Goal: Information Seeking & Learning: Learn about a topic

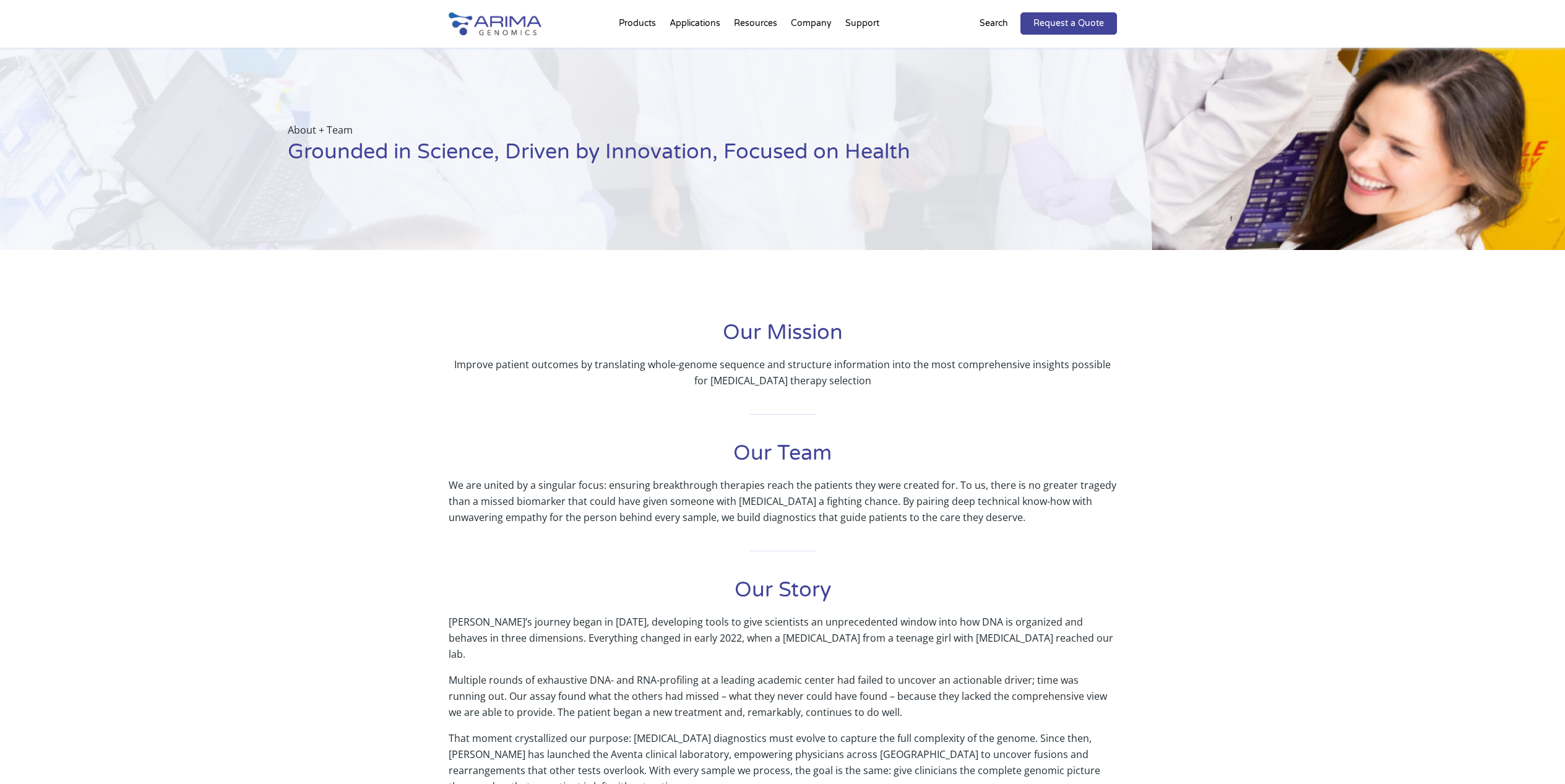
click at [1212, 487] on div "Our Mission Improve patient outcomes by translating whole-genome sequence and s…" at bounding box center [782, 599] width 1565 height 575
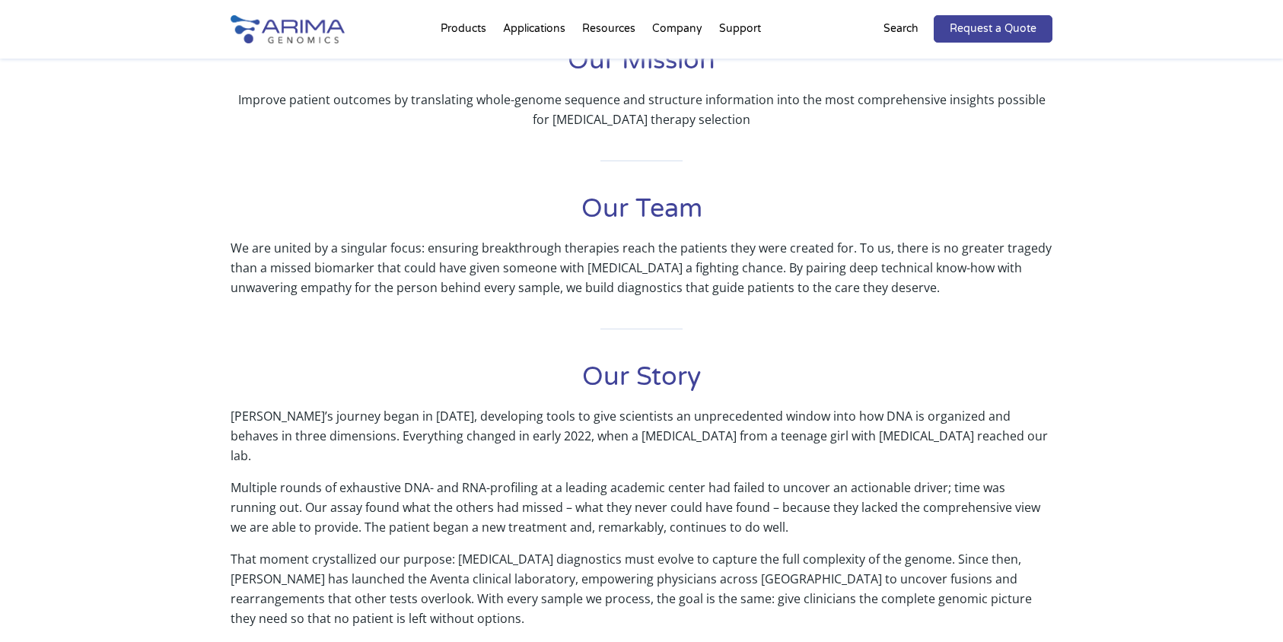
scroll to position [387, 0]
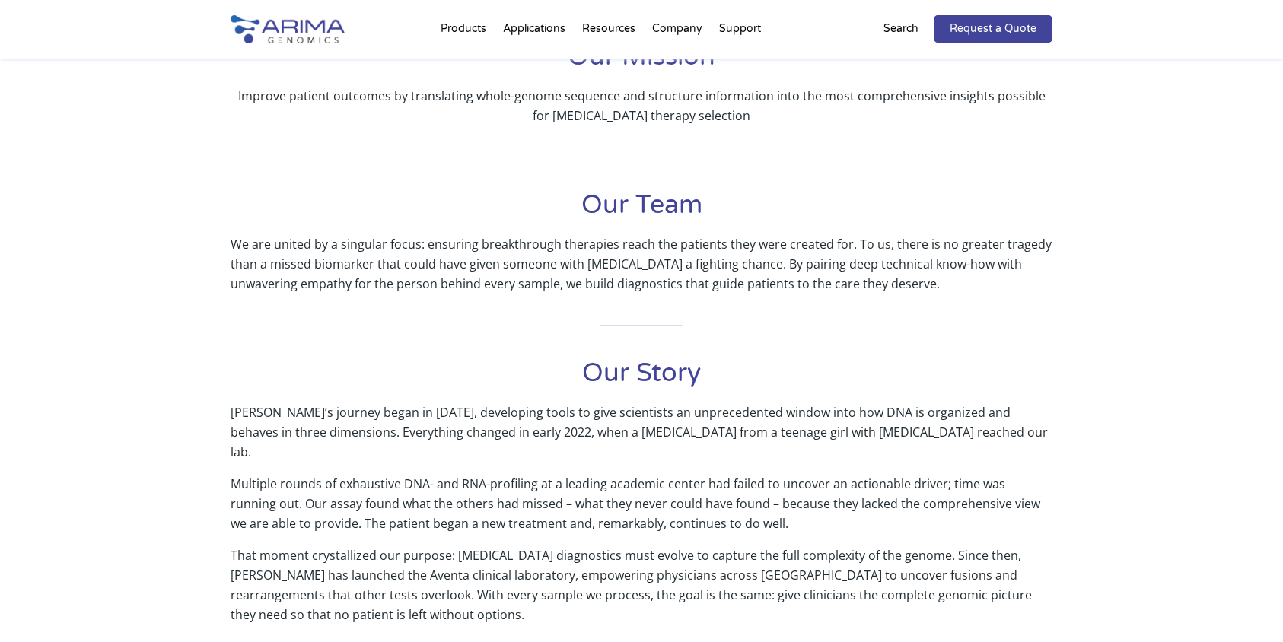
click at [1149, 361] on div "Our Mission Improve patient outcomes by translating whole-genome sequence and s…" at bounding box center [641, 385] width 1283 height 707
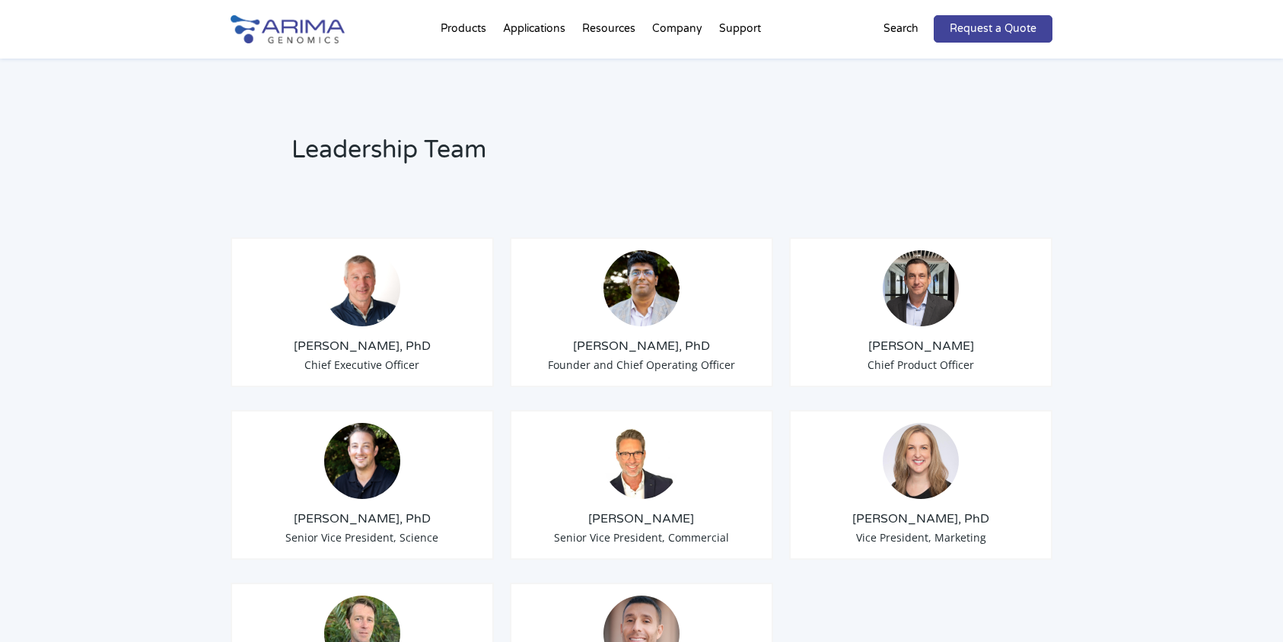
scroll to position [1075, 0]
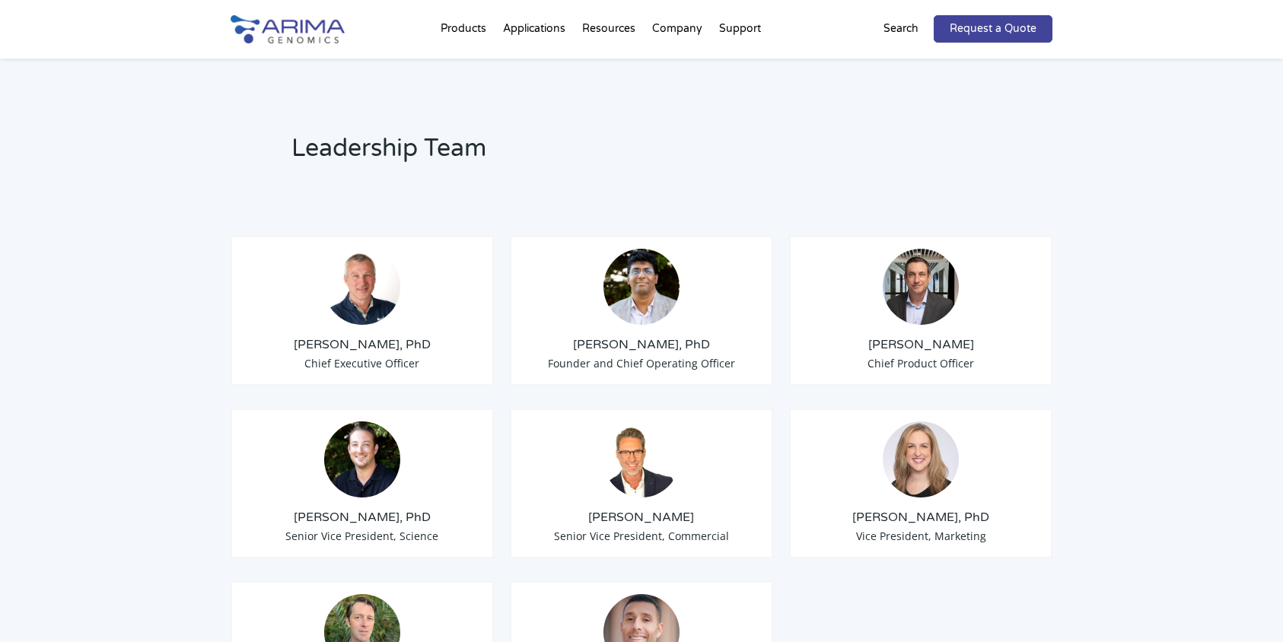
click at [654, 278] on img at bounding box center [641, 287] width 76 height 76
click at [895, 336] on h3 "Chris Roberts" at bounding box center [920, 344] width 237 height 17
click at [355, 453] on img at bounding box center [362, 459] width 76 height 76
click at [656, 456] on img at bounding box center [641, 459] width 76 height 76
click at [898, 436] on img at bounding box center [921, 459] width 76 height 76
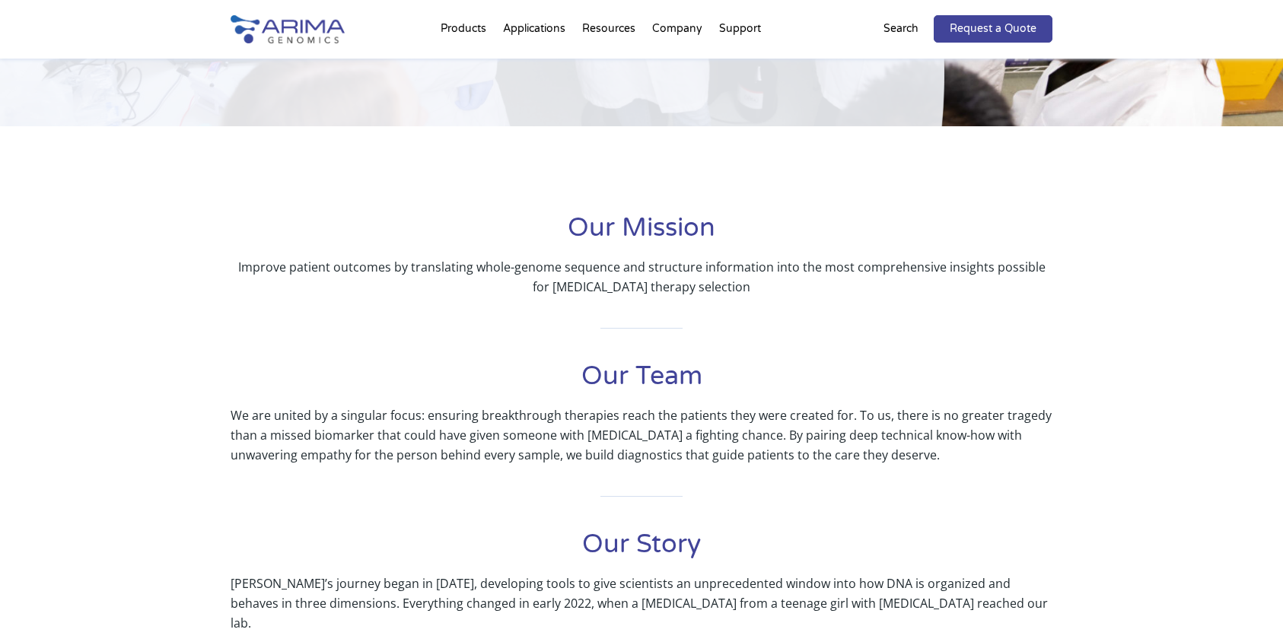
scroll to position [0, 0]
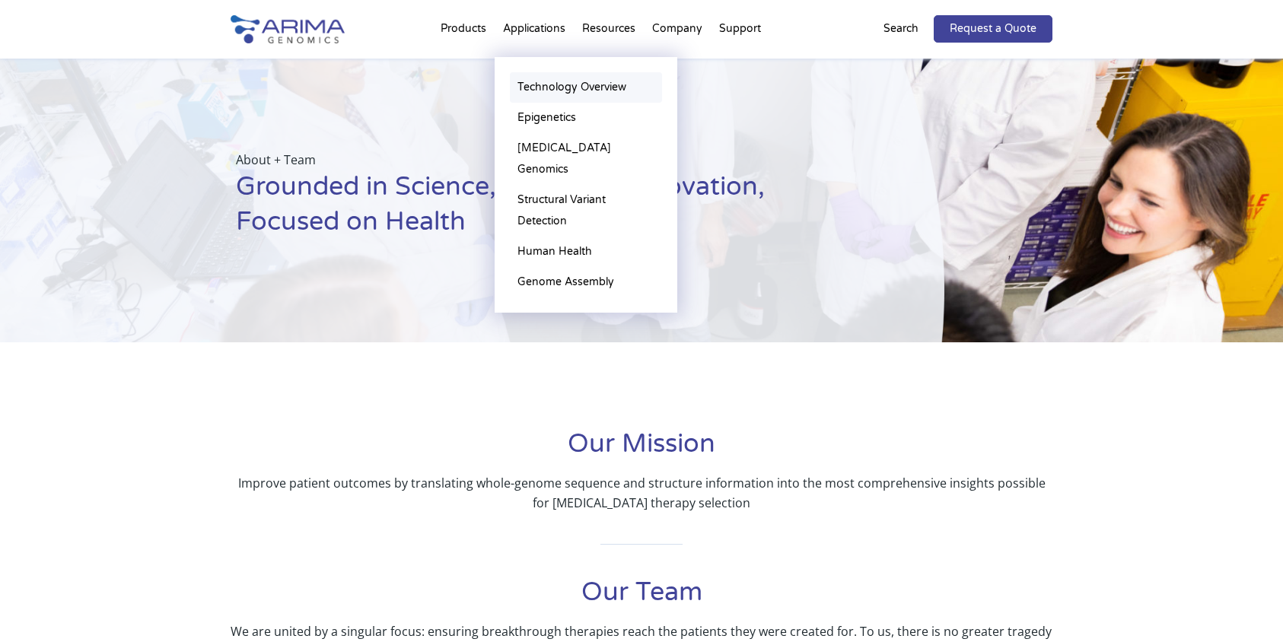
click at [552, 91] on link "Technology Overview" at bounding box center [586, 87] width 152 height 30
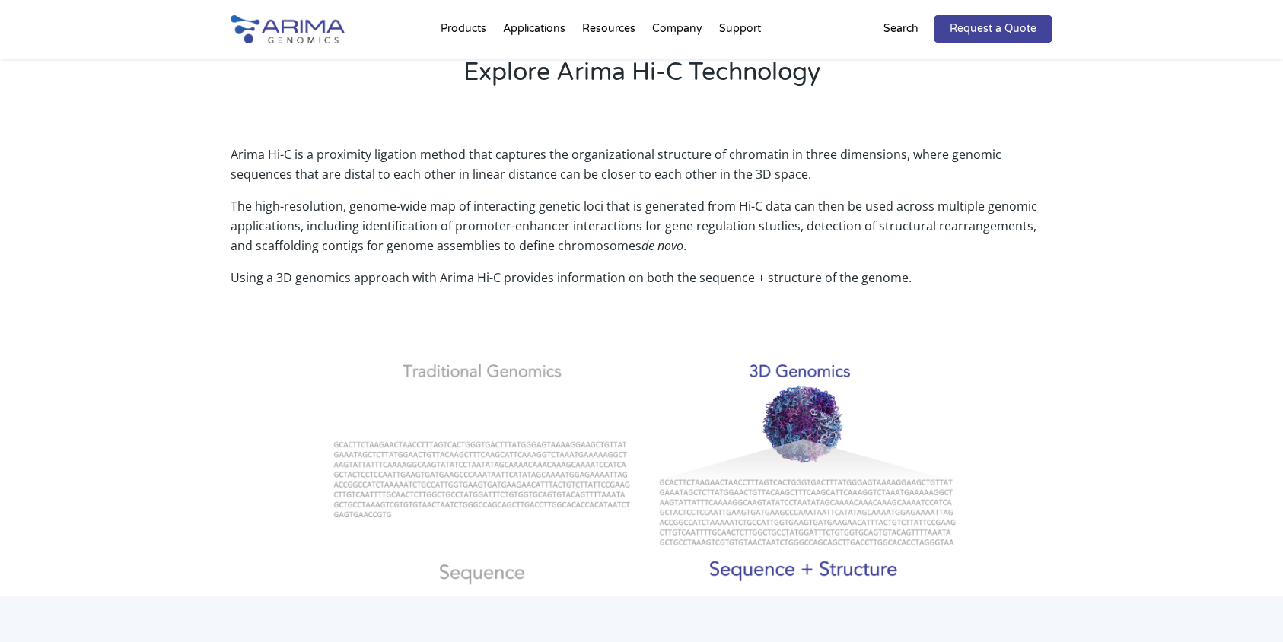
scroll to position [463, 0]
click at [1069, 288] on div "Arima Hi-C is a proximity ligation method that captures the organizational stru…" at bounding box center [641, 358] width 1283 height 472
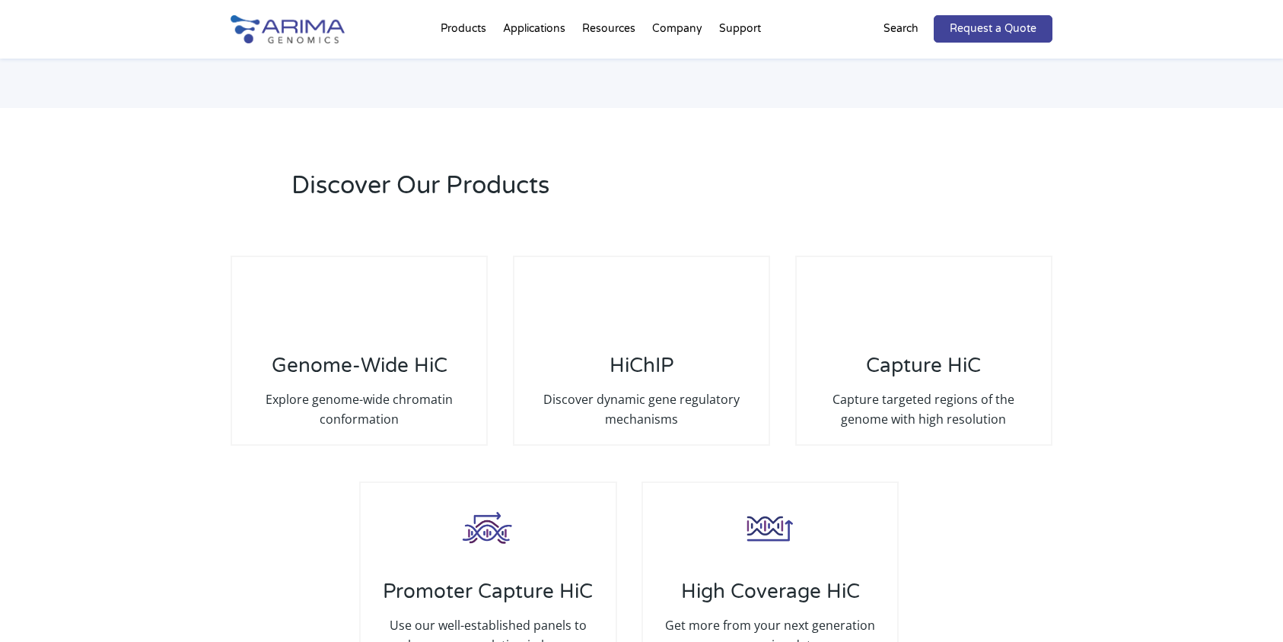
scroll to position [2763, 0]
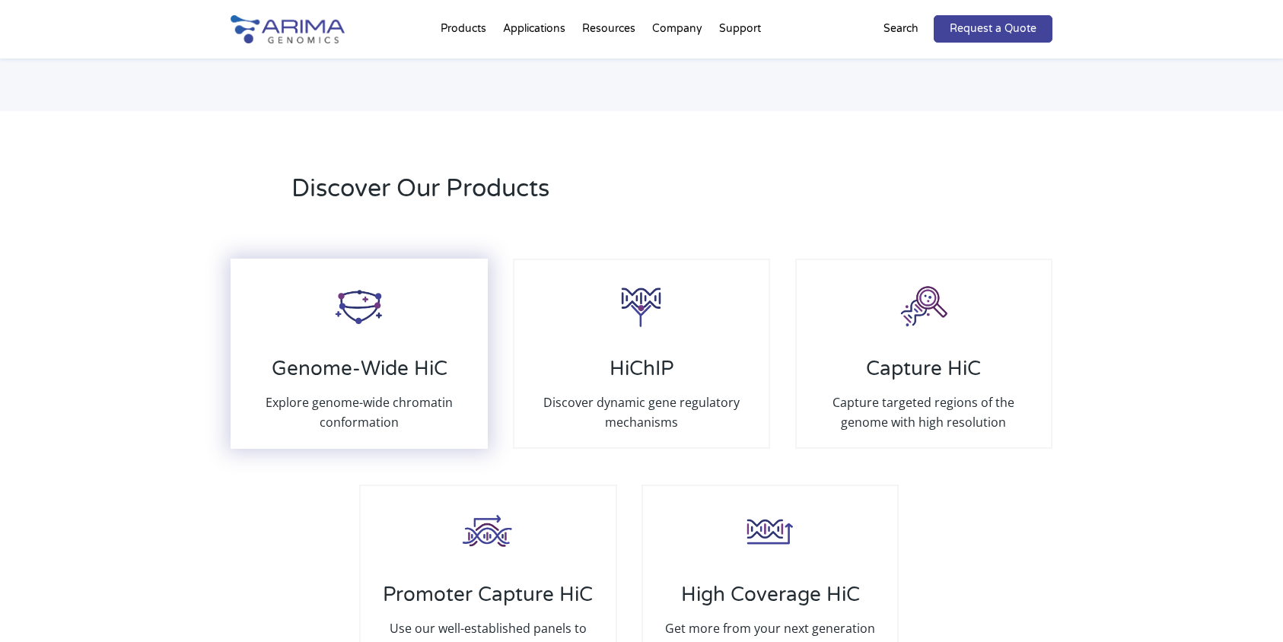
click at [390, 323] on div "Genome-Wide HiC Explore genome-wide chromatin conformation" at bounding box center [359, 354] width 257 height 190
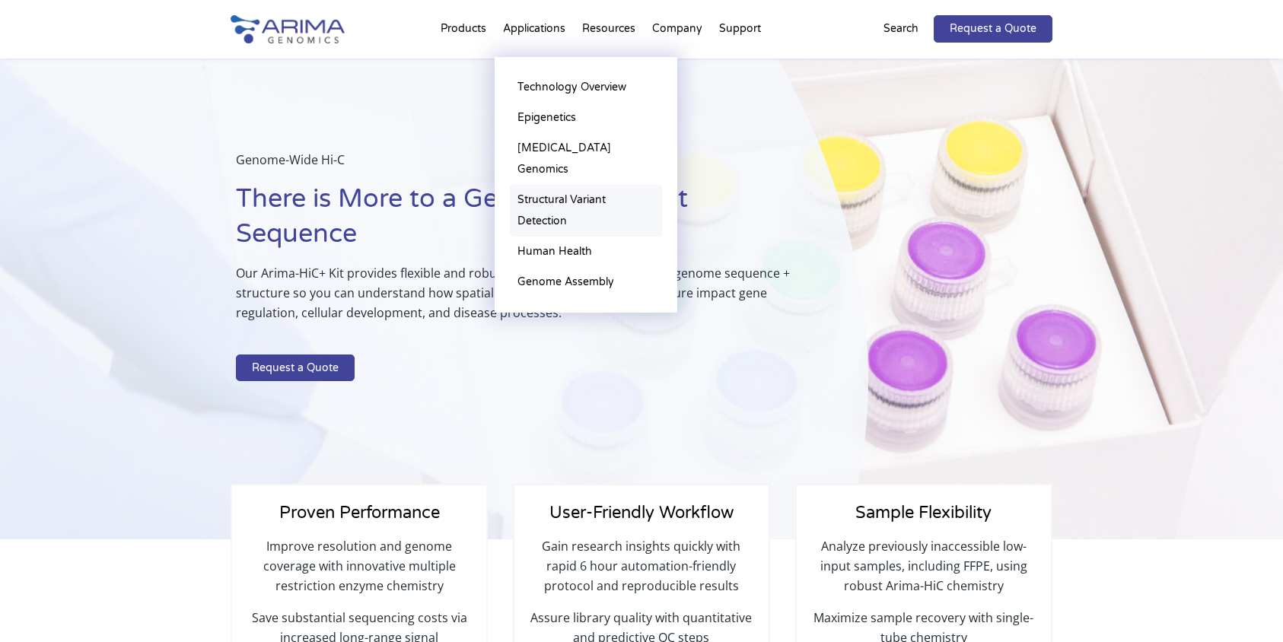
click at [561, 185] on link "Structural Variant Detection" at bounding box center [586, 211] width 152 height 52
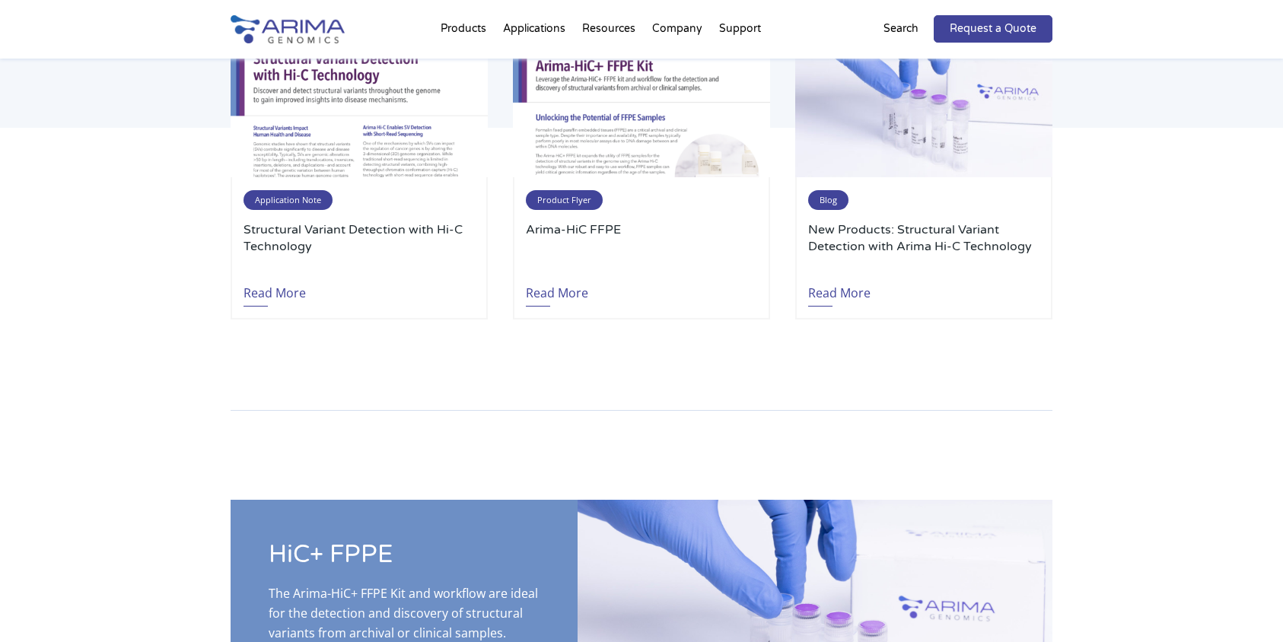
scroll to position [3476, 0]
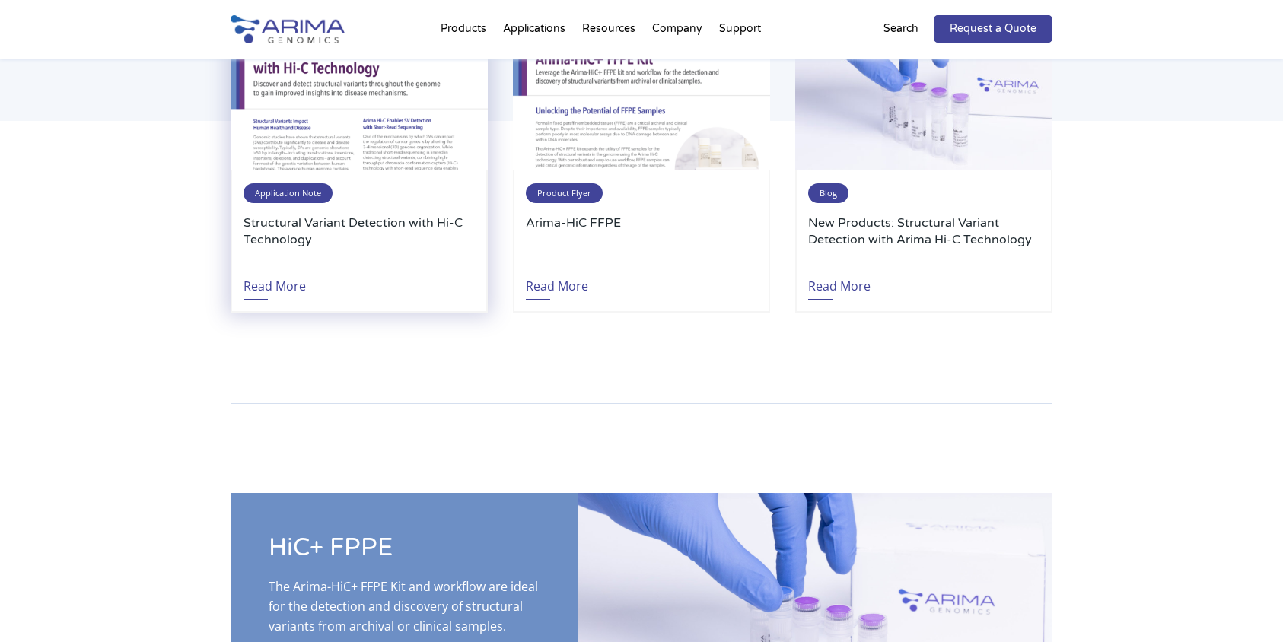
click at [309, 193] on span "Application Note" at bounding box center [287, 193] width 89 height 20
click at [282, 285] on link "Read More" at bounding box center [274, 282] width 62 height 35
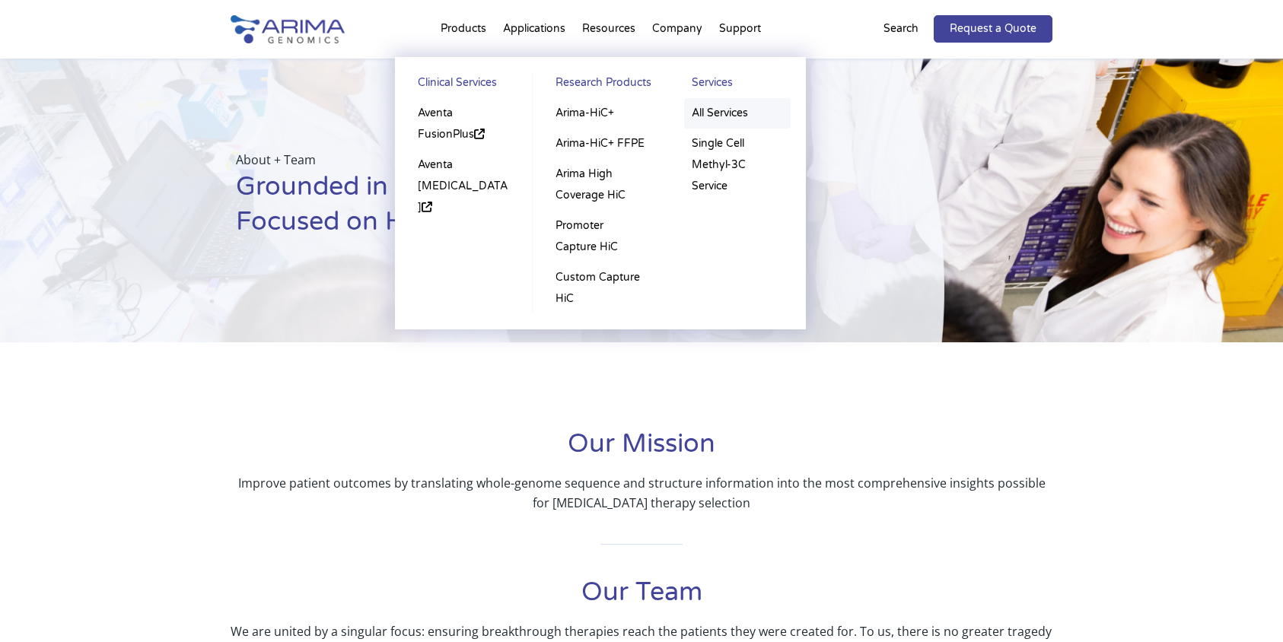
click at [732, 110] on link "All Services" at bounding box center [737, 113] width 107 height 30
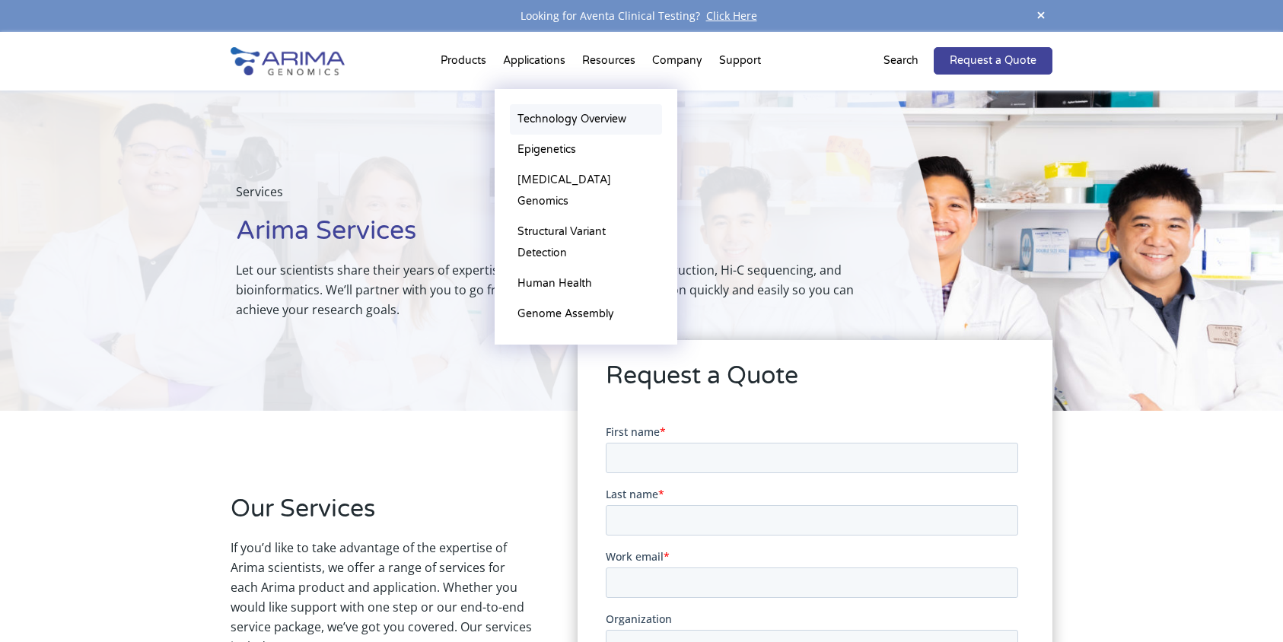
click at [546, 119] on link "Technology Overview" at bounding box center [586, 119] width 152 height 30
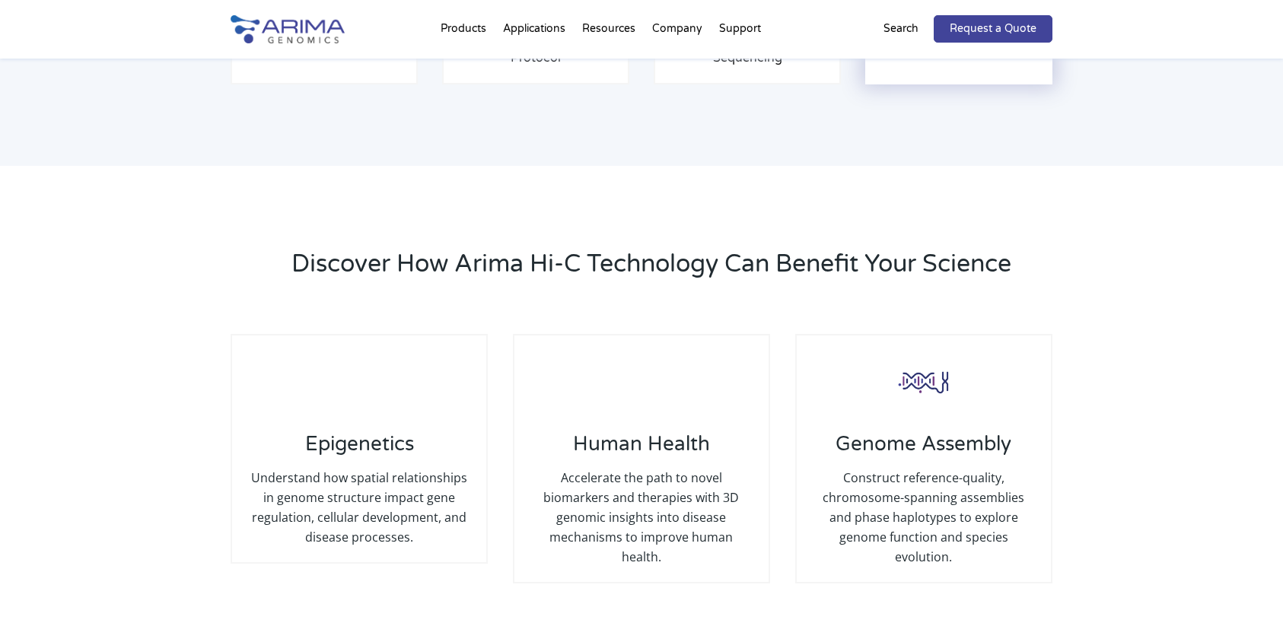
scroll to position [1452, 0]
click at [1088, 301] on div "Discover How Arima Hi-C Technology Can Benefit Your Science Epigenetics Underst…" at bounding box center [641, 414] width 1283 height 499
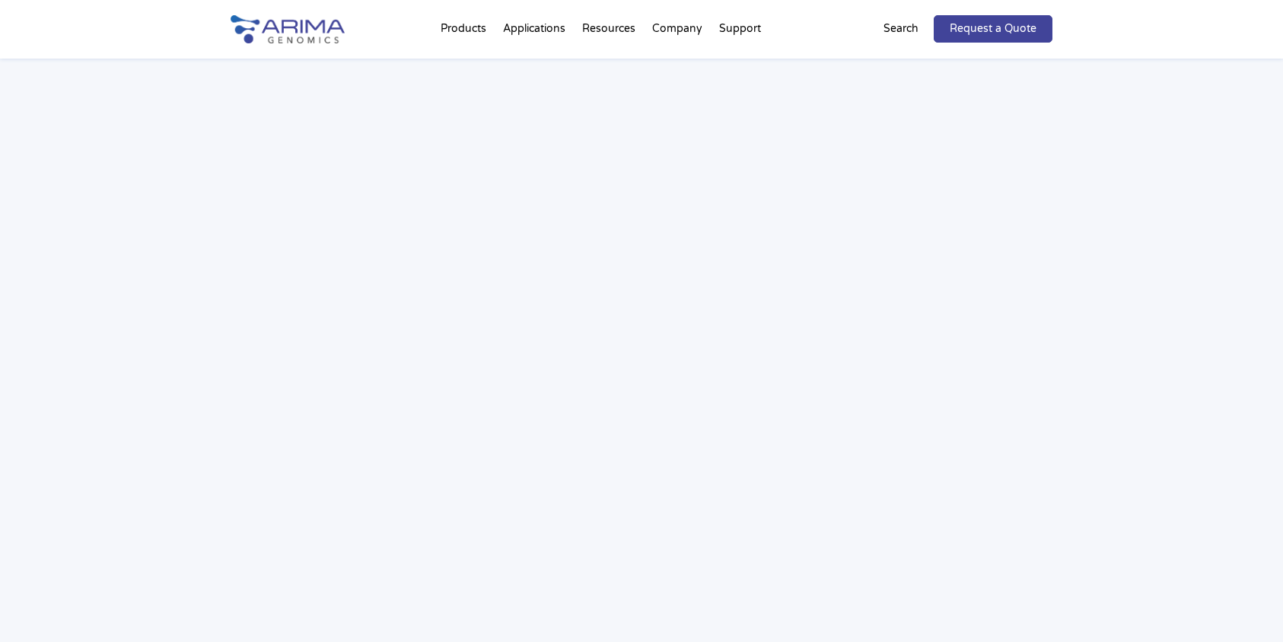
scroll to position [2179, 0]
click at [1112, 361] on div "Webinar: Hear More About the Benefits of Arima Hi-C for Your Research" at bounding box center [641, 301] width 1283 height 726
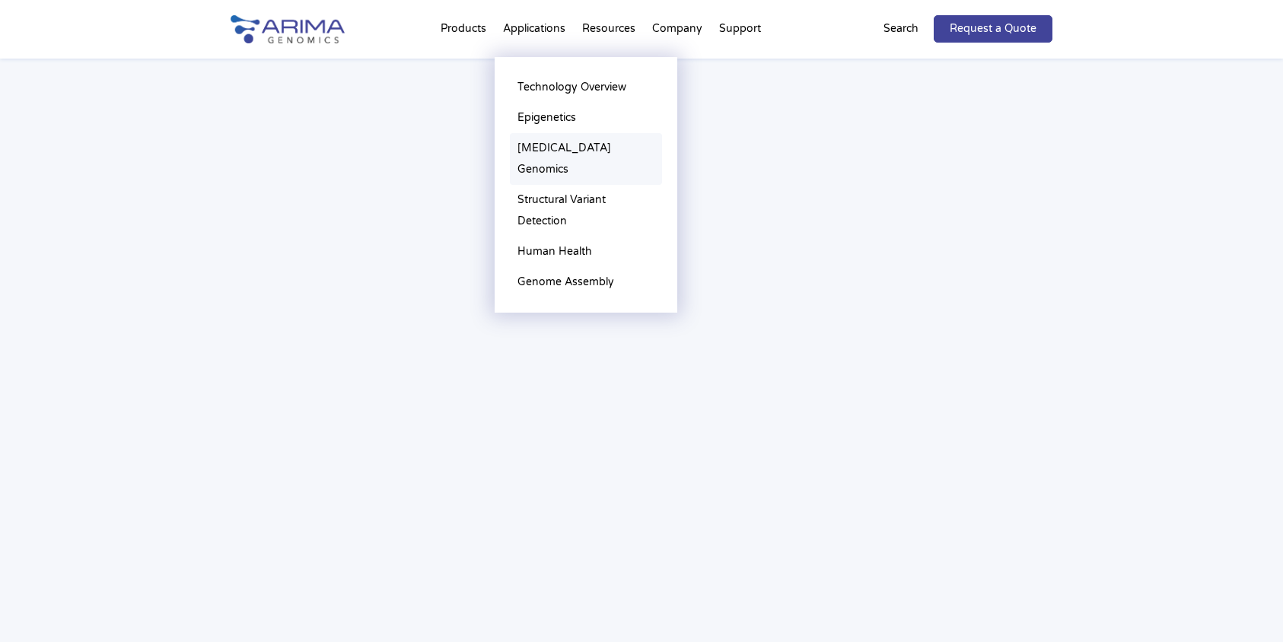
click at [546, 148] on link "[MEDICAL_DATA] Genomics" at bounding box center [586, 159] width 152 height 52
click at [548, 185] on link "Structural Variant Detection" at bounding box center [586, 211] width 152 height 52
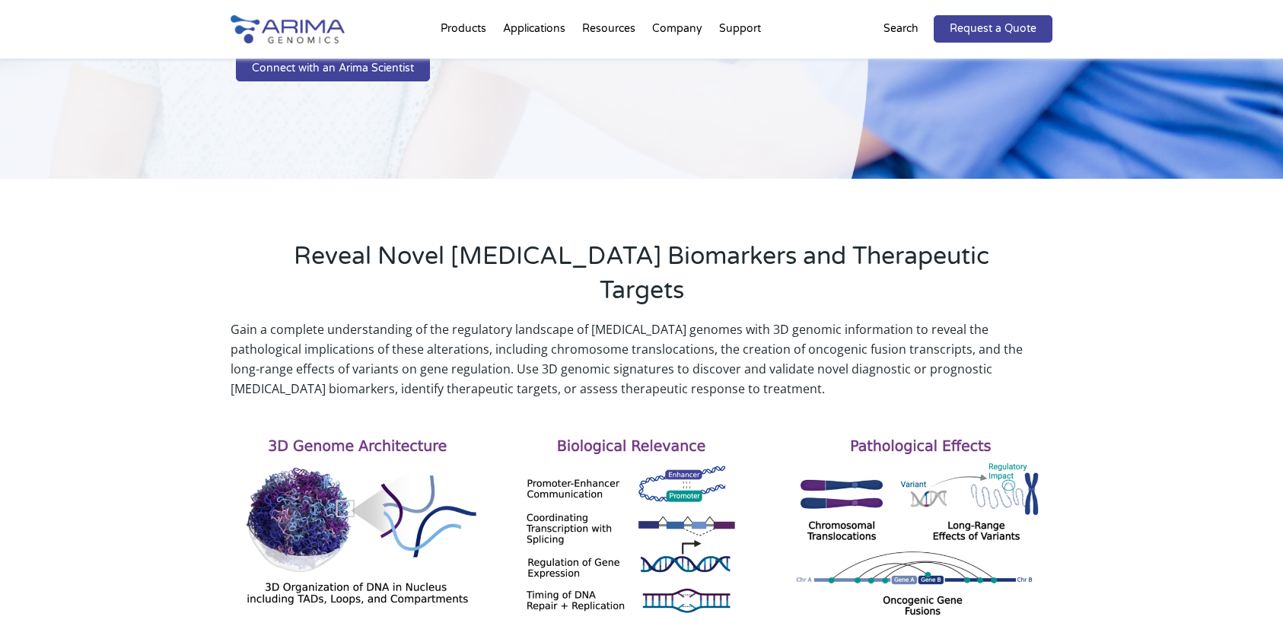
scroll to position [354, 0]
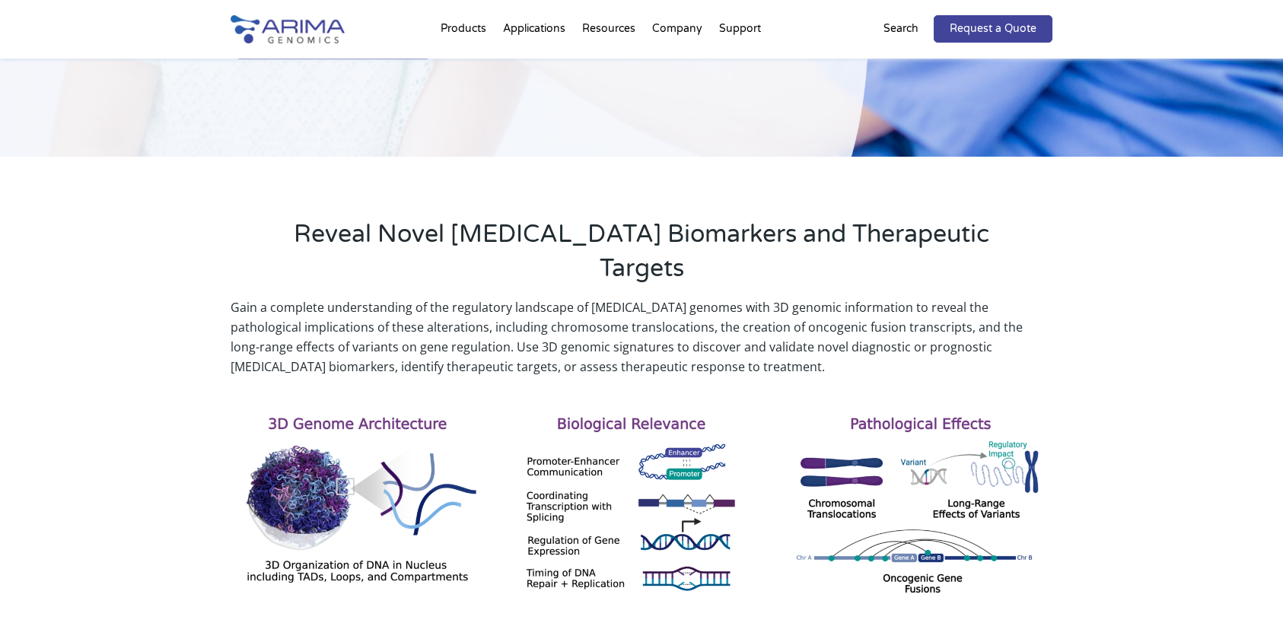
click at [1124, 297] on div "Gain a complete understanding of the regulatory landscape of cancer genomes wit…" at bounding box center [641, 501] width 1283 height 409
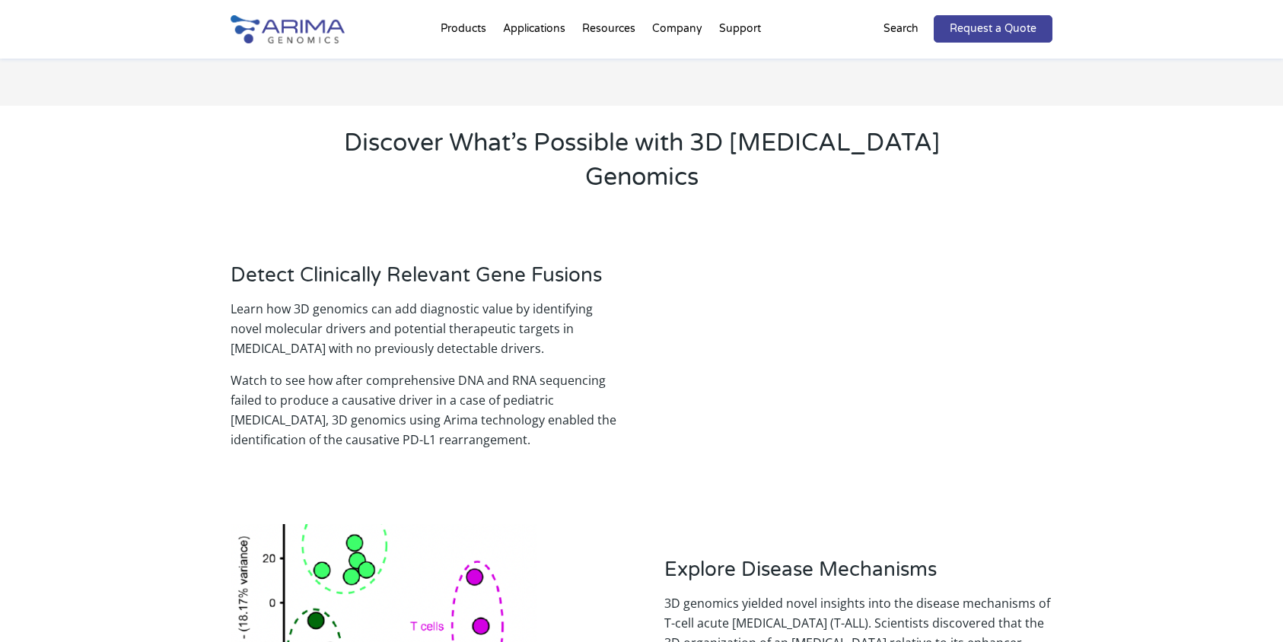
scroll to position [0, 0]
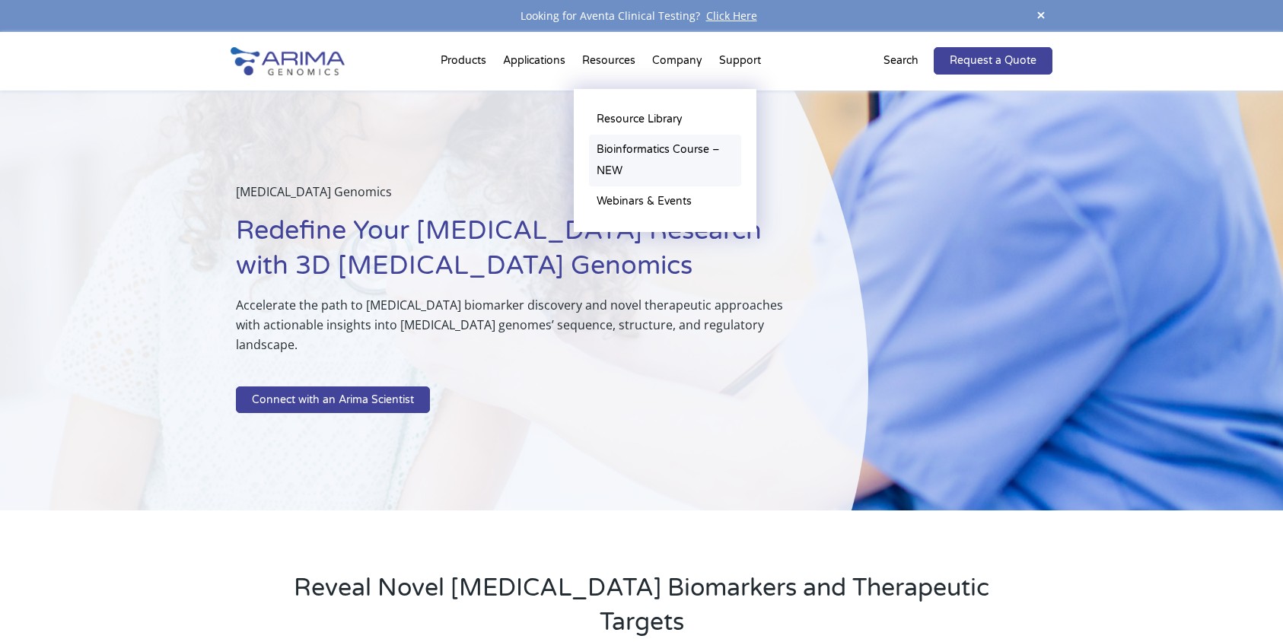
click at [625, 149] on link "Bioinformatics Course – NEW" at bounding box center [665, 161] width 152 height 52
click at [631, 202] on link "Webinars & Events" at bounding box center [665, 201] width 152 height 30
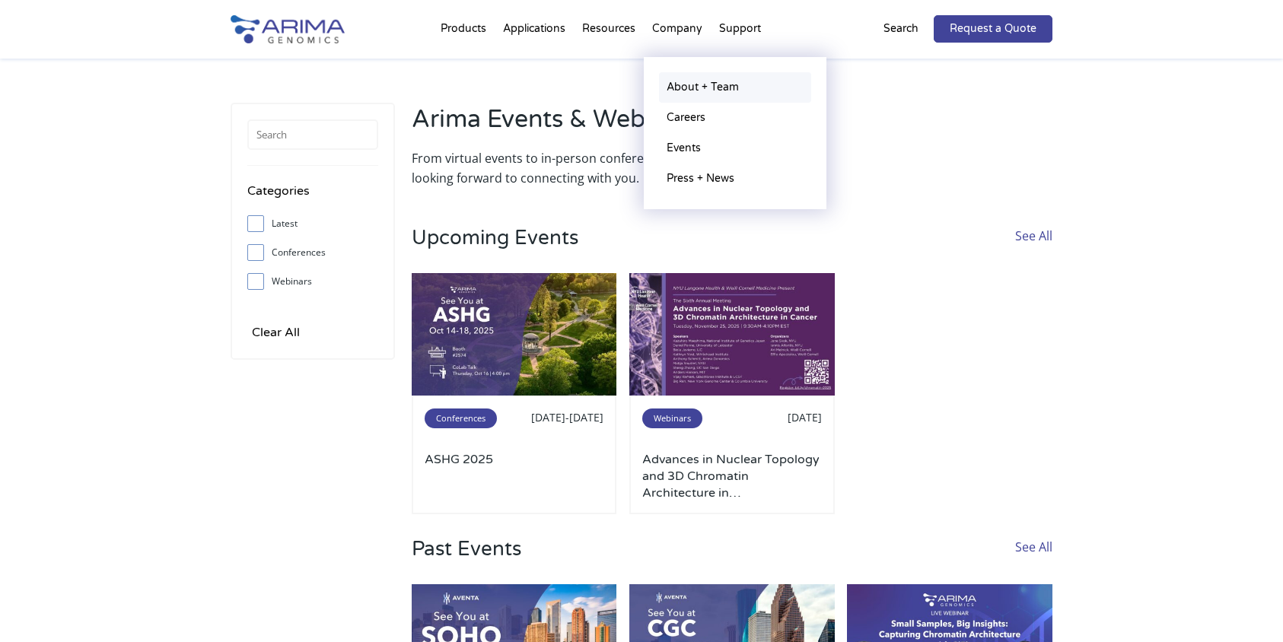
click at [692, 95] on link "About + Team" at bounding box center [735, 87] width 152 height 30
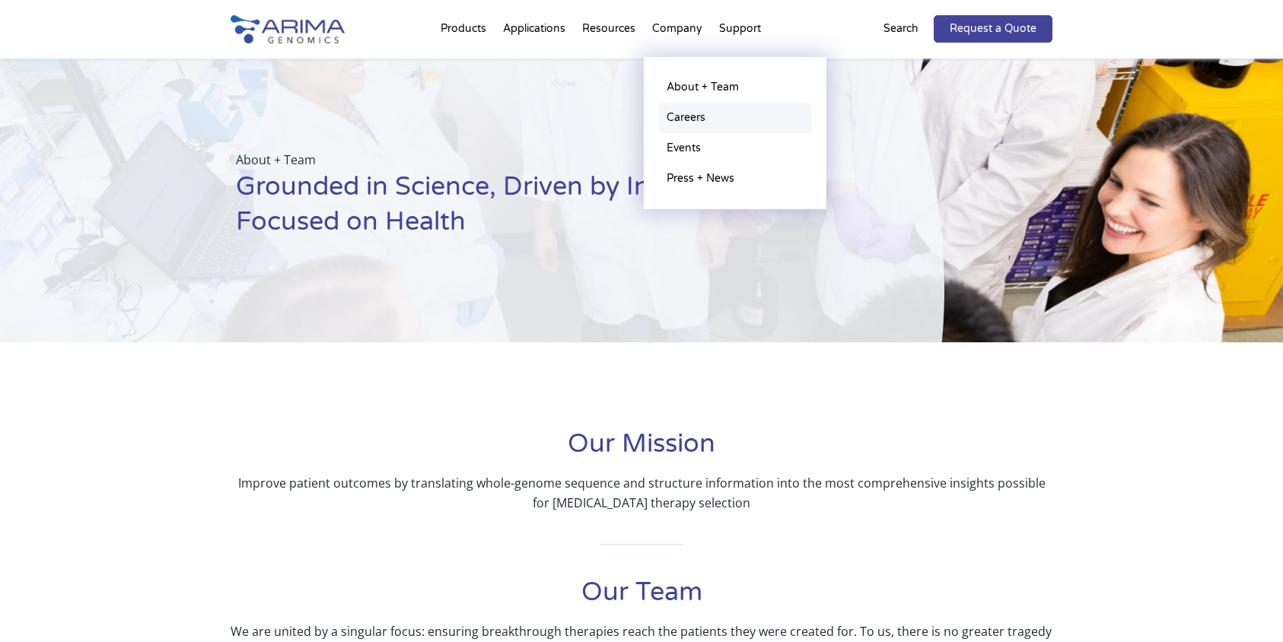
click at [699, 119] on link "Careers" at bounding box center [735, 118] width 152 height 30
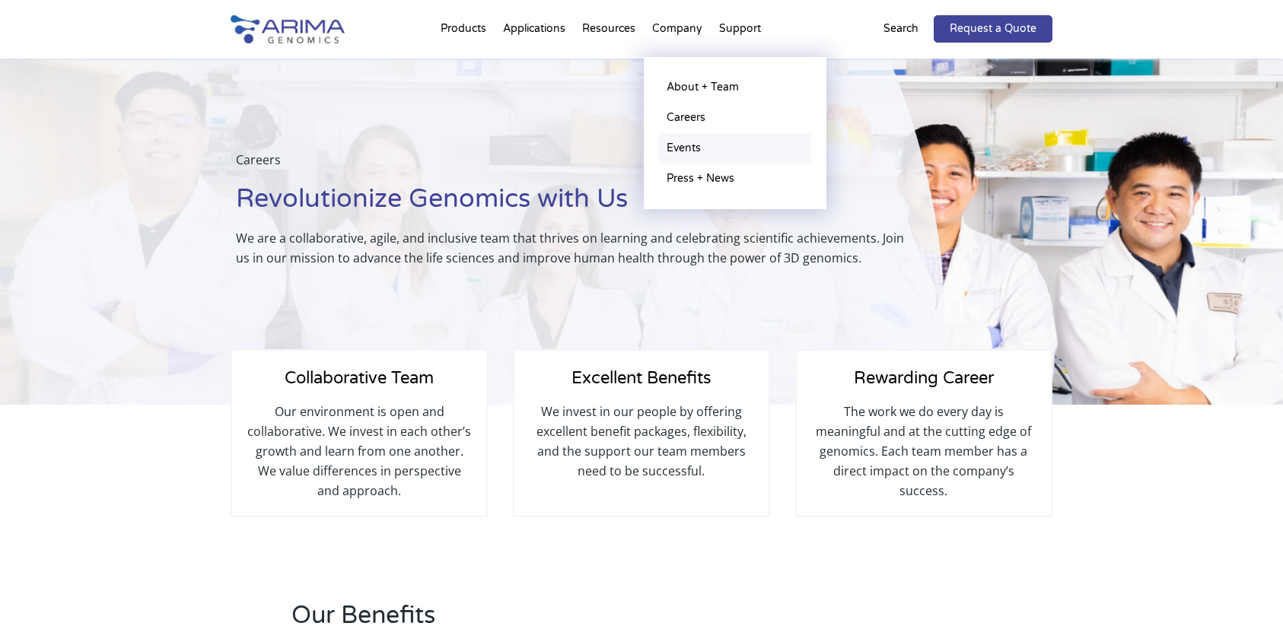
click at [678, 148] on link "Events" at bounding box center [735, 148] width 152 height 30
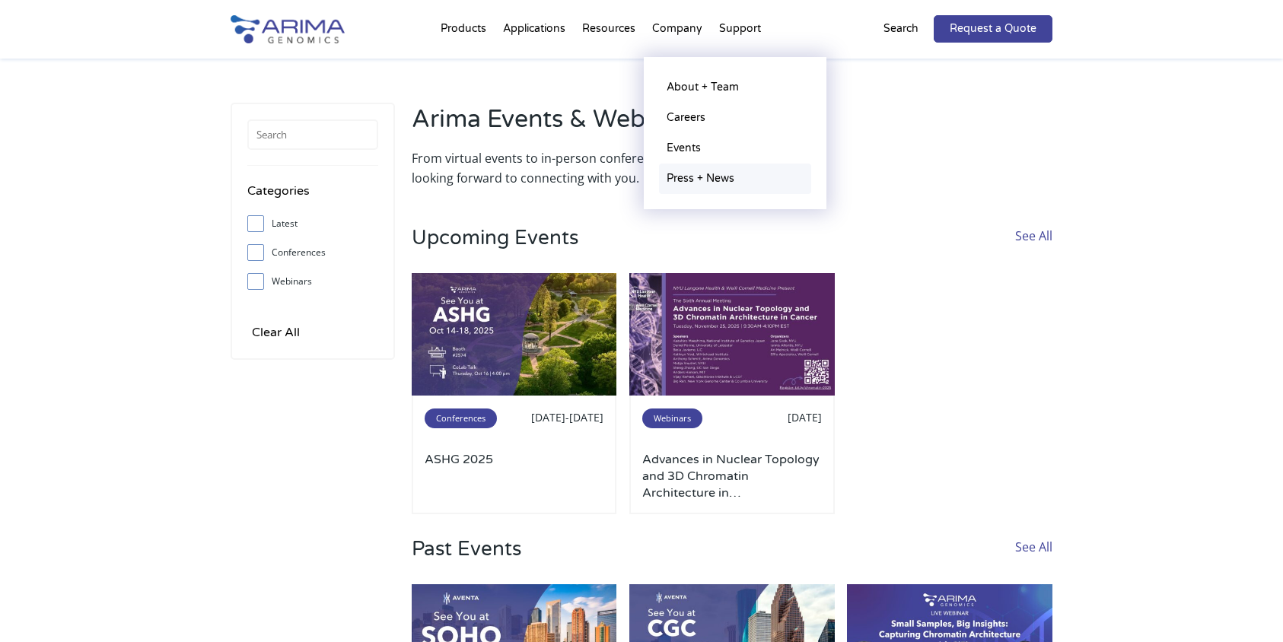
click at [682, 177] on link "Press + News" at bounding box center [735, 179] width 152 height 30
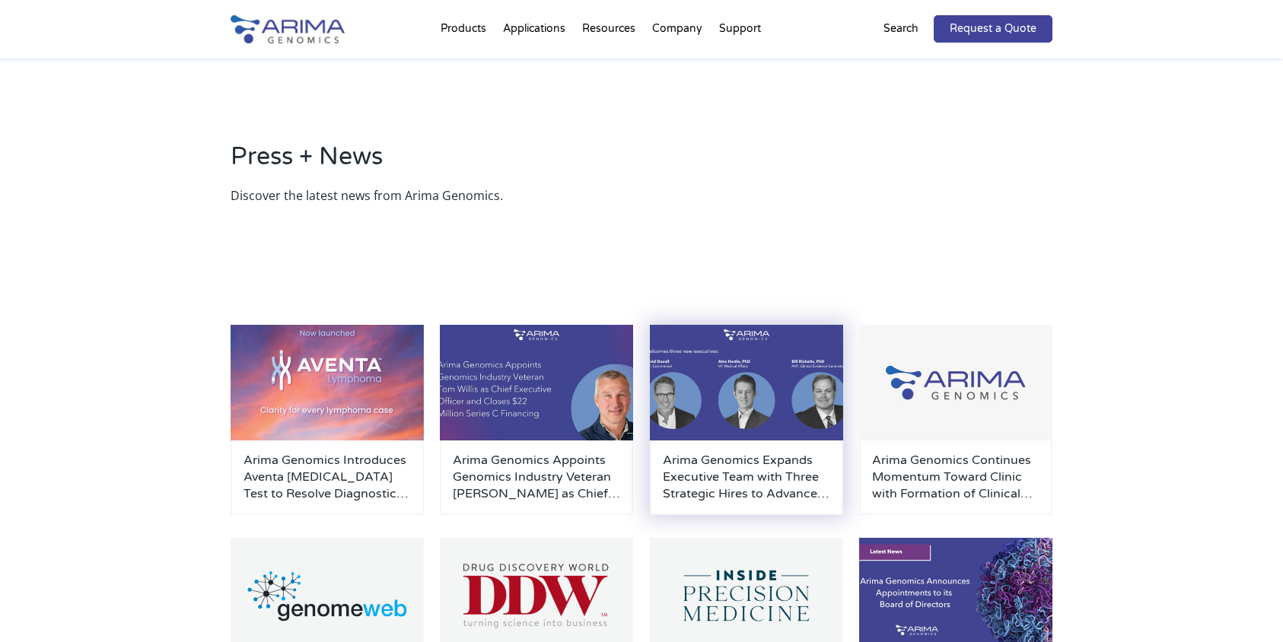
click at [718, 388] on img at bounding box center [746, 383] width 193 height 116
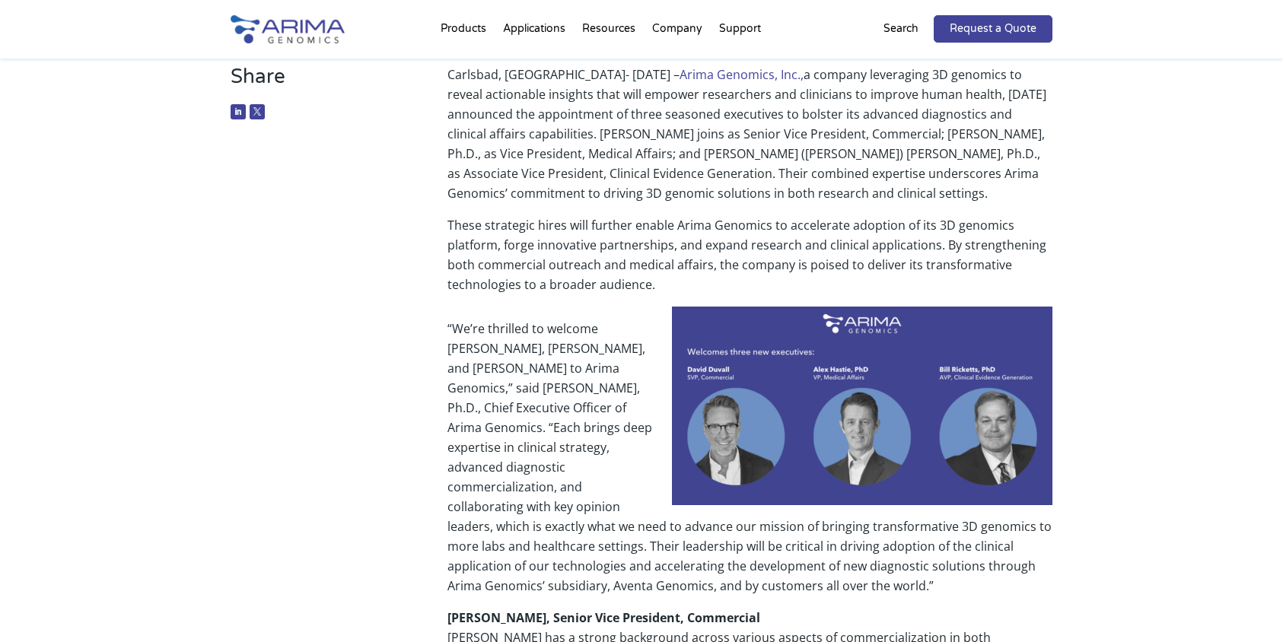
scroll to position [200, 0]
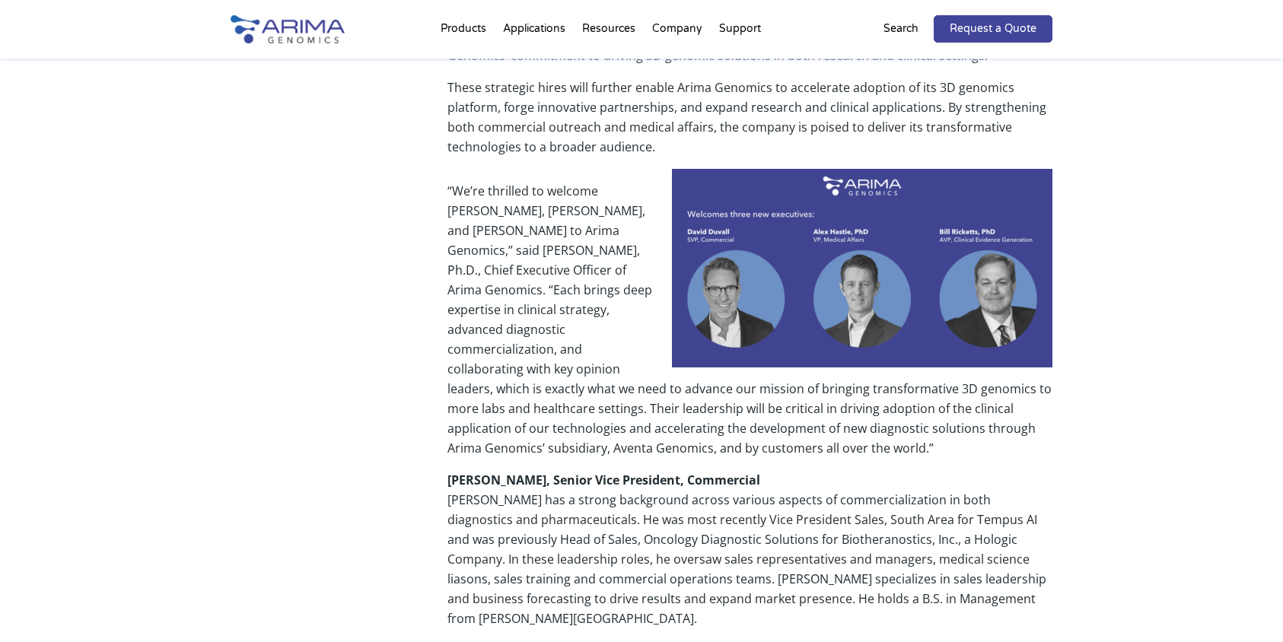
scroll to position [0, 0]
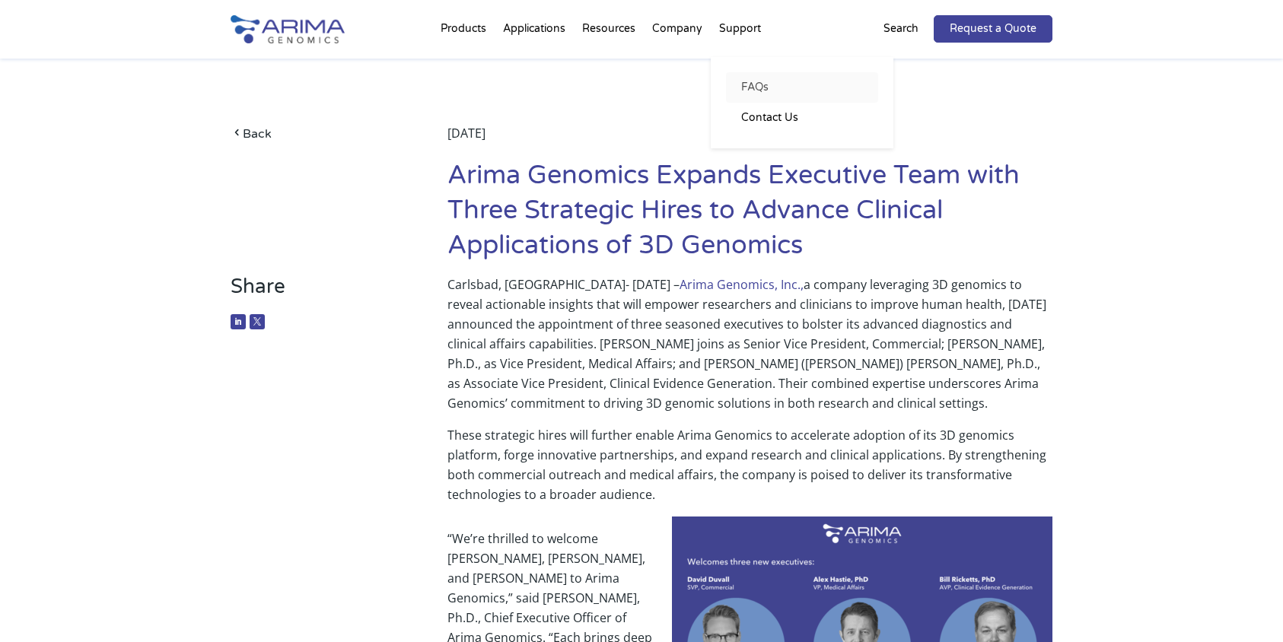
click at [754, 90] on link "FAQs" at bounding box center [802, 87] width 152 height 30
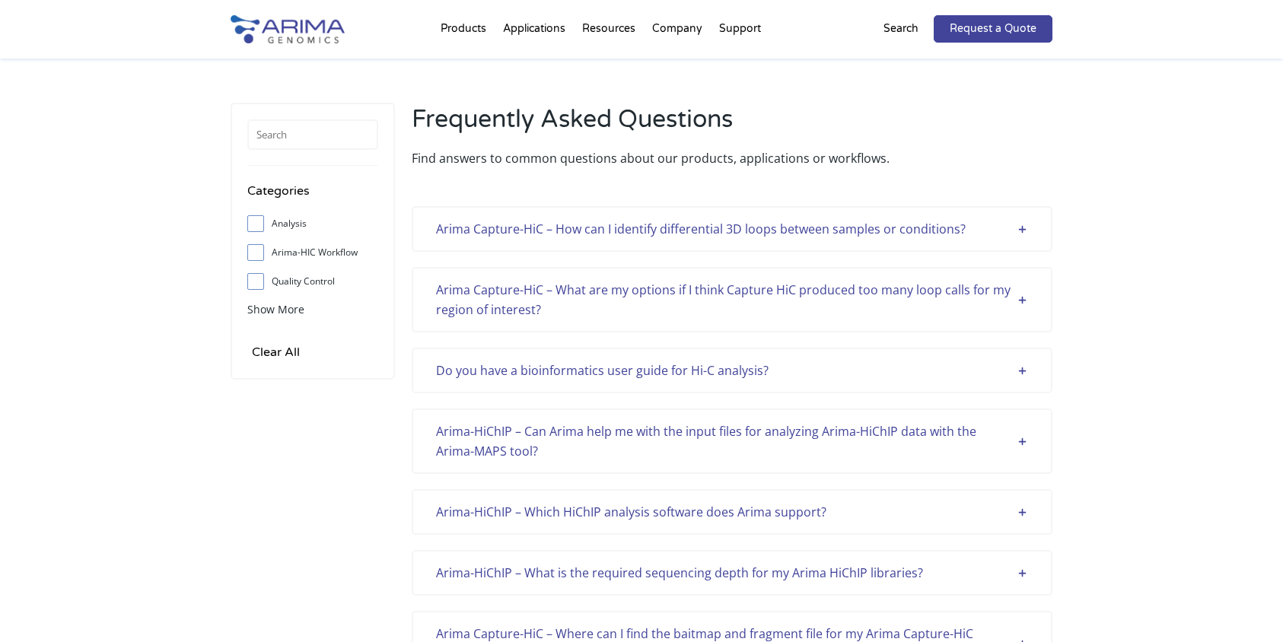
click at [908, 376] on div "Do you have a bioinformatics user guide for Hi-C analysis?" at bounding box center [732, 371] width 592 height 20
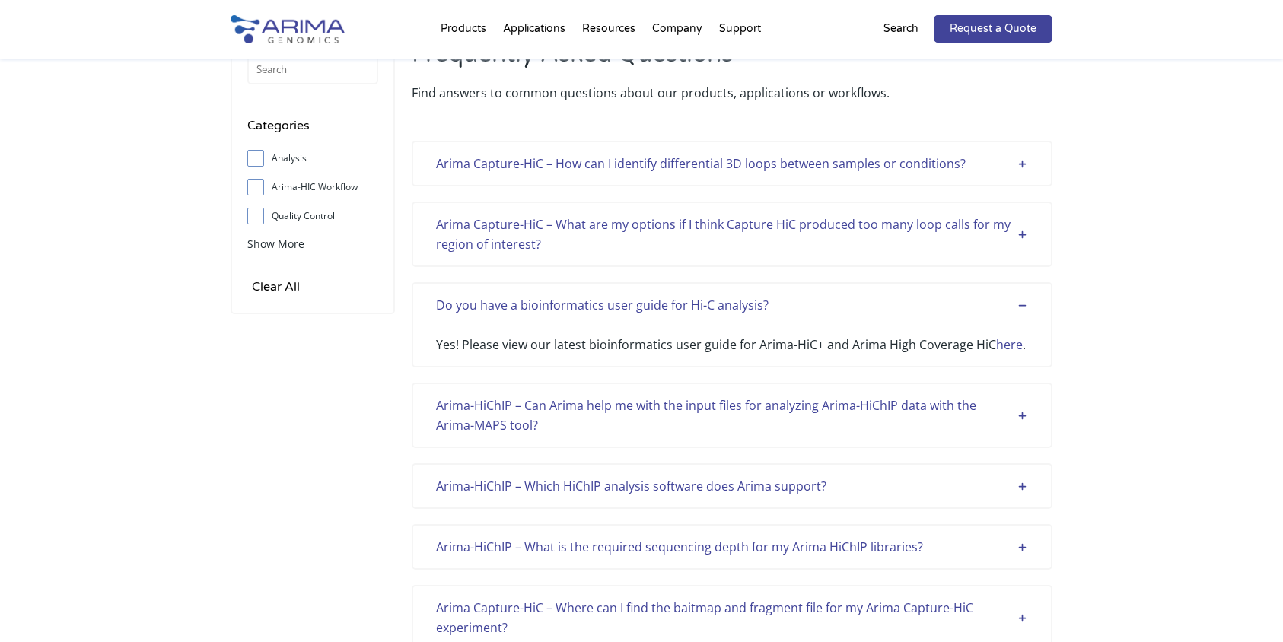
scroll to position [65, 0]
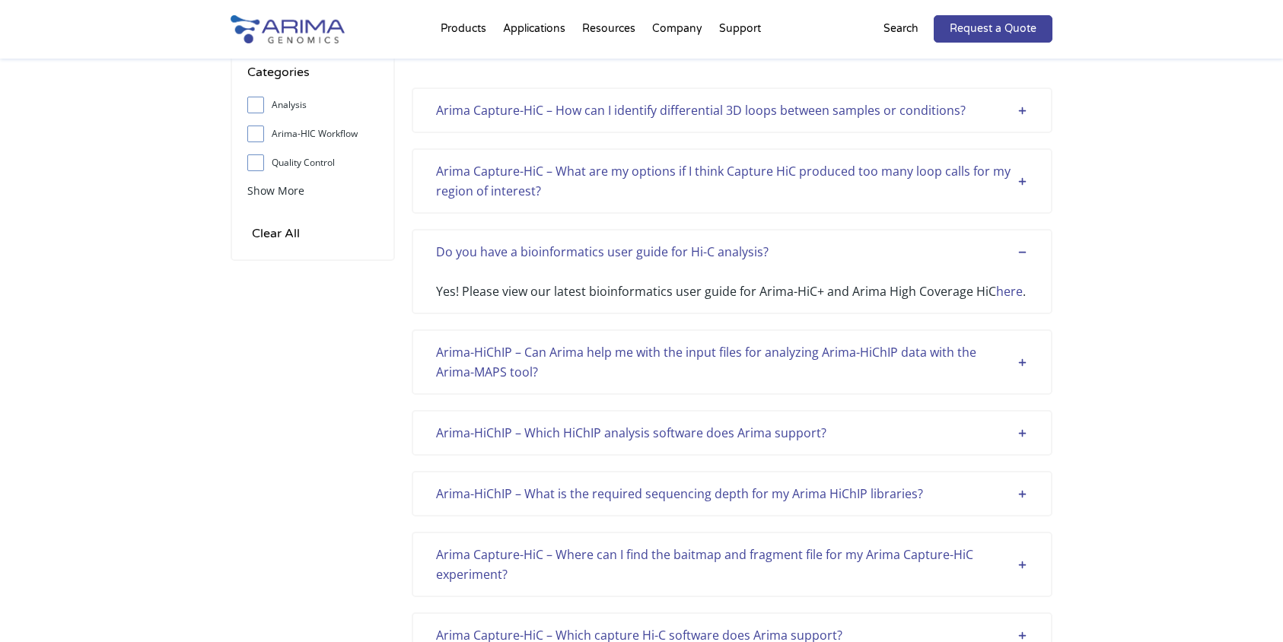
scroll to position [122, 0]
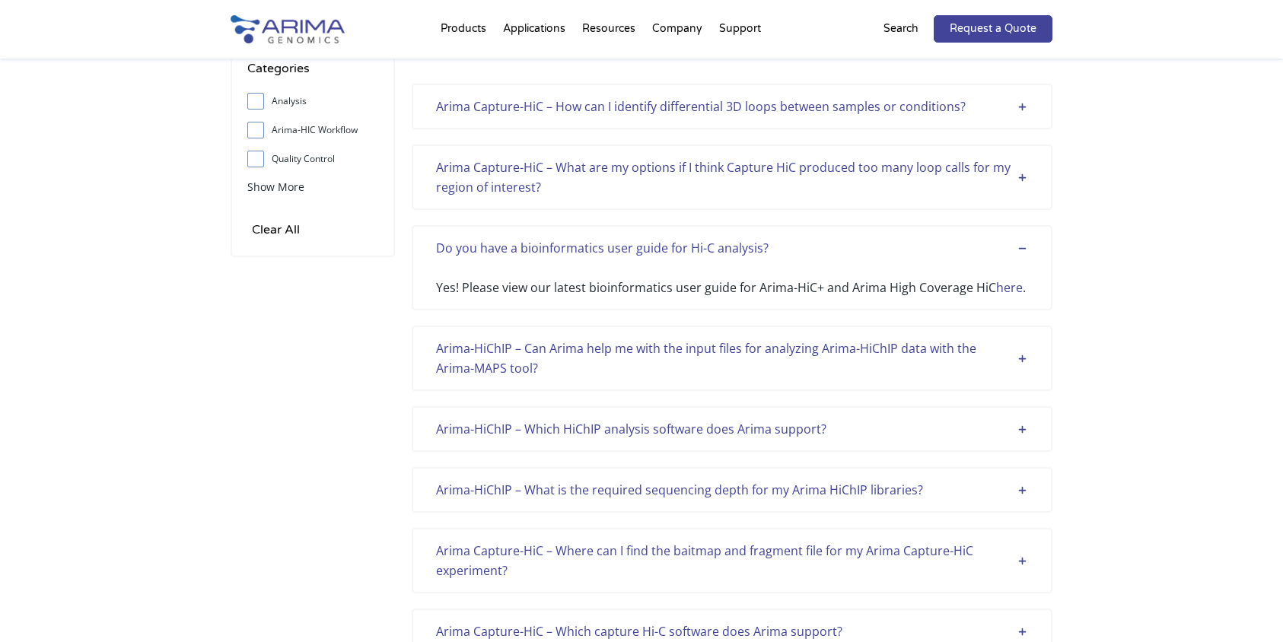
click at [1001, 424] on div "Arima-HiChIP – Which HiChIP analysis software does Arima support?" at bounding box center [732, 429] width 592 height 20
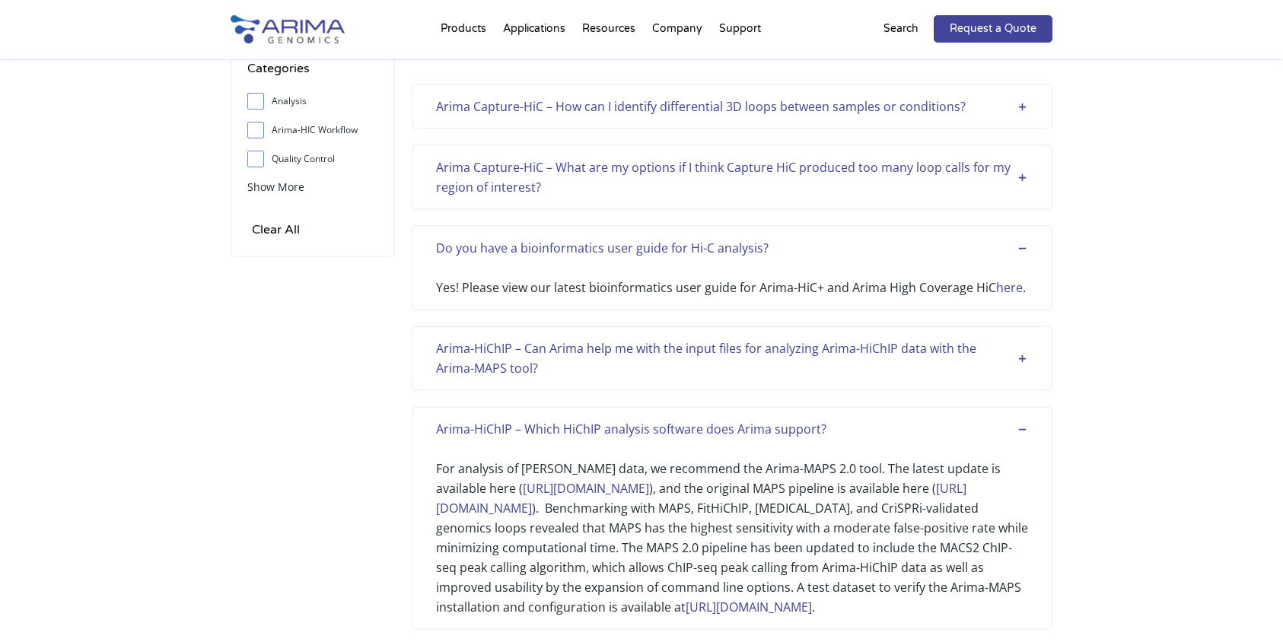
click at [649, 491] on link "https://github.com/ijuric/MAPS" at bounding box center [586, 488] width 126 height 17
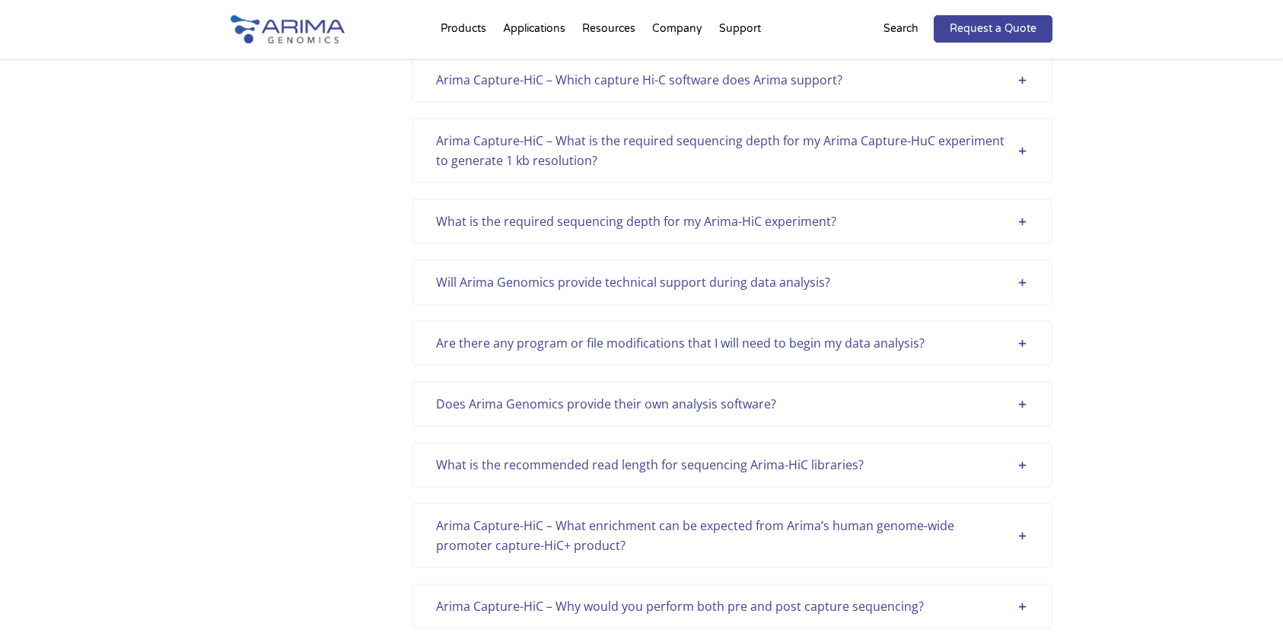
scroll to position [0, 0]
